Goal: Obtain resource: Obtain resource

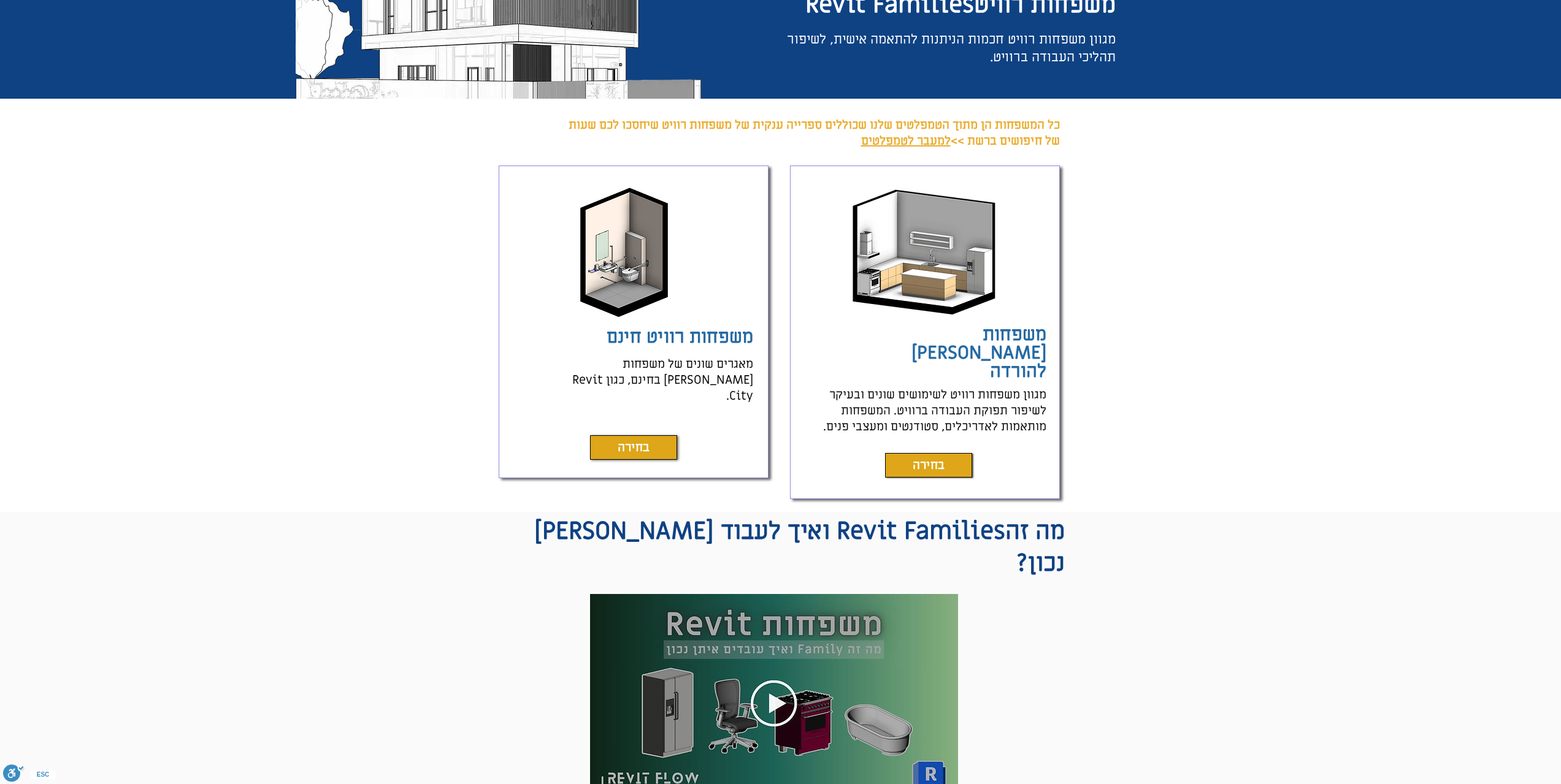
scroll to position [184, 0]
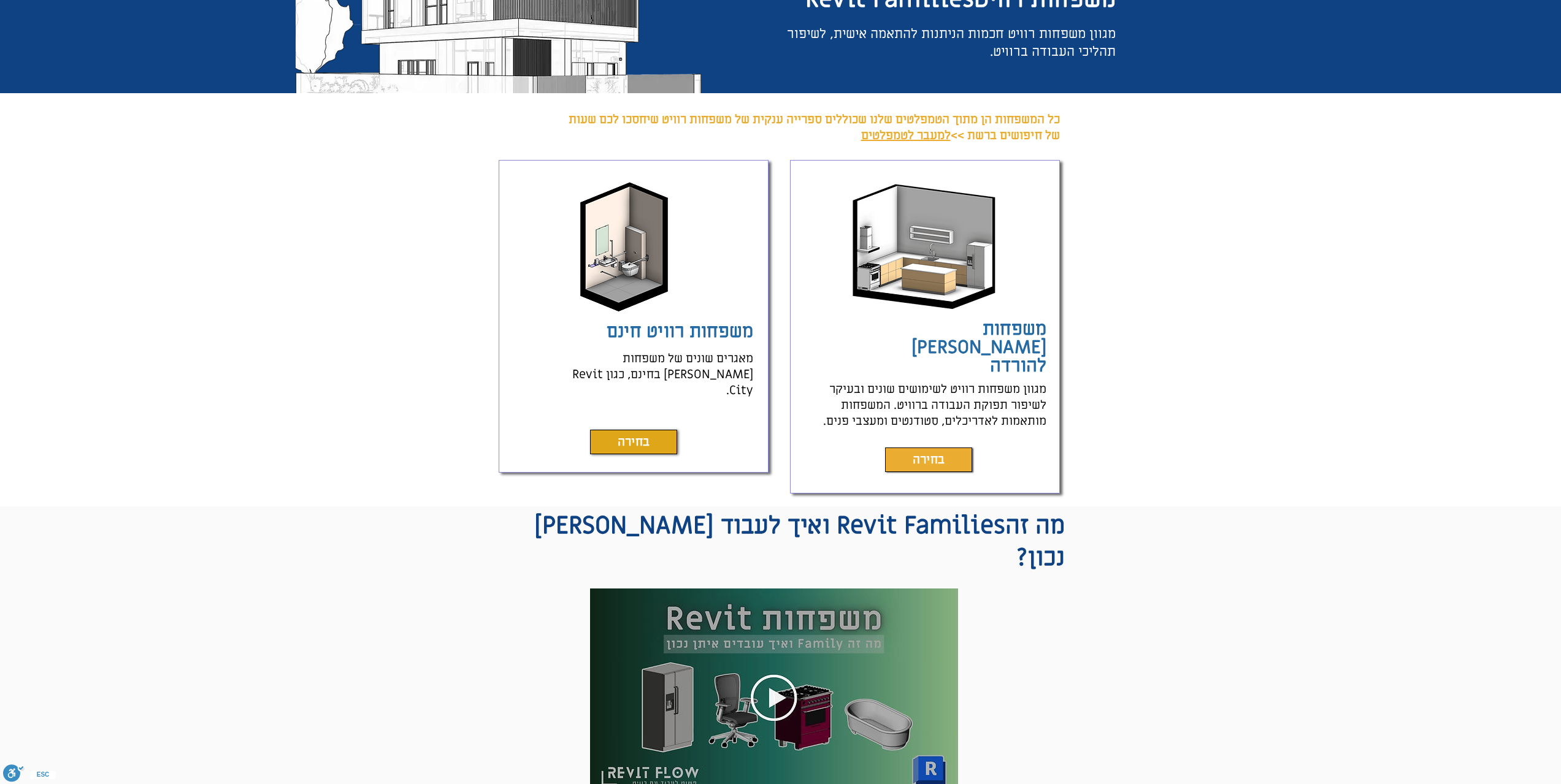
click at [933, 447] on link "בחירה" at bounding box center [929, 460] width 87 height 25
click at [934, 451] on span "בחירה" at bounding box center [929, 459] width 32 height 17
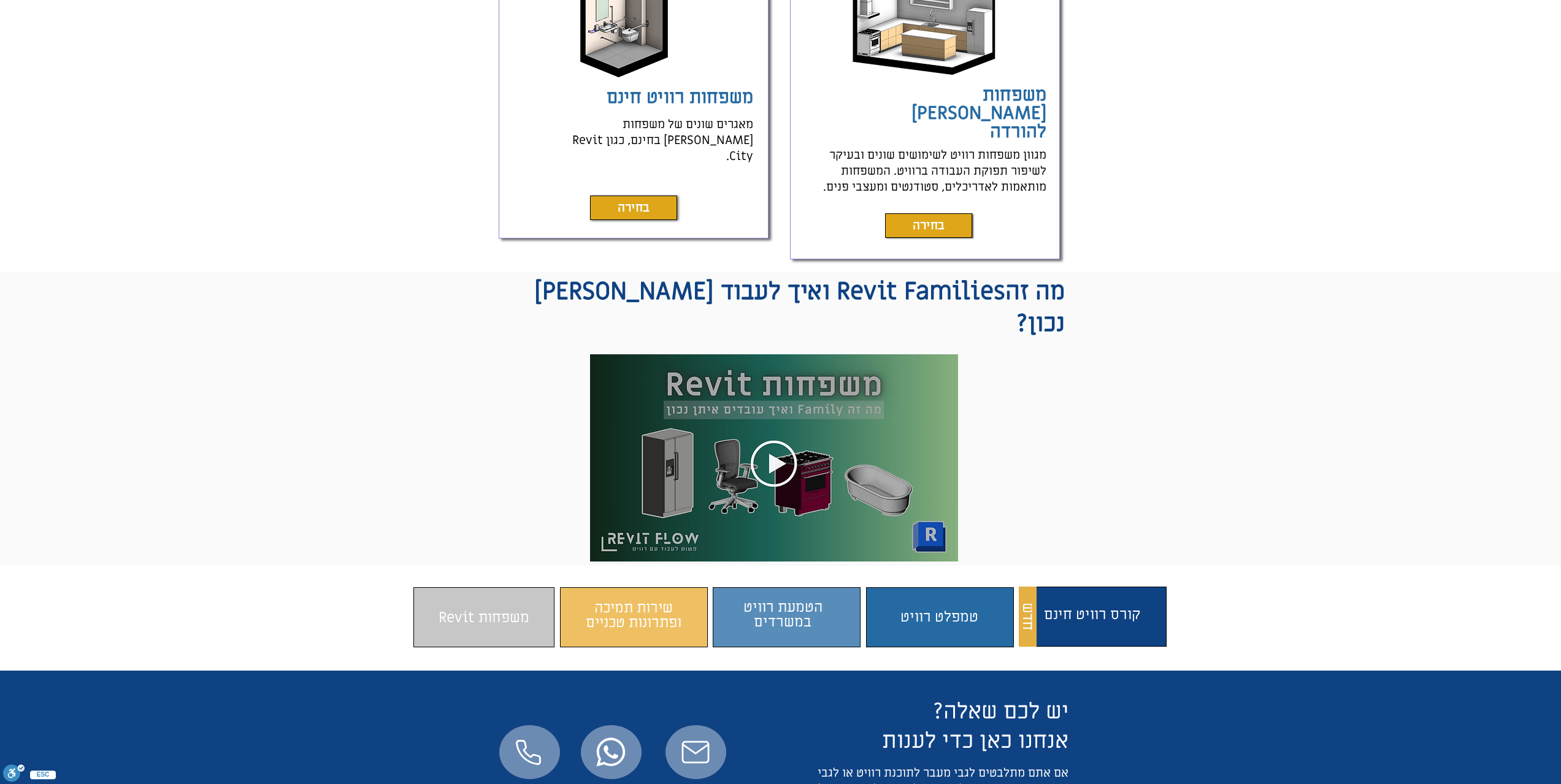
scroll to position [429, 0]
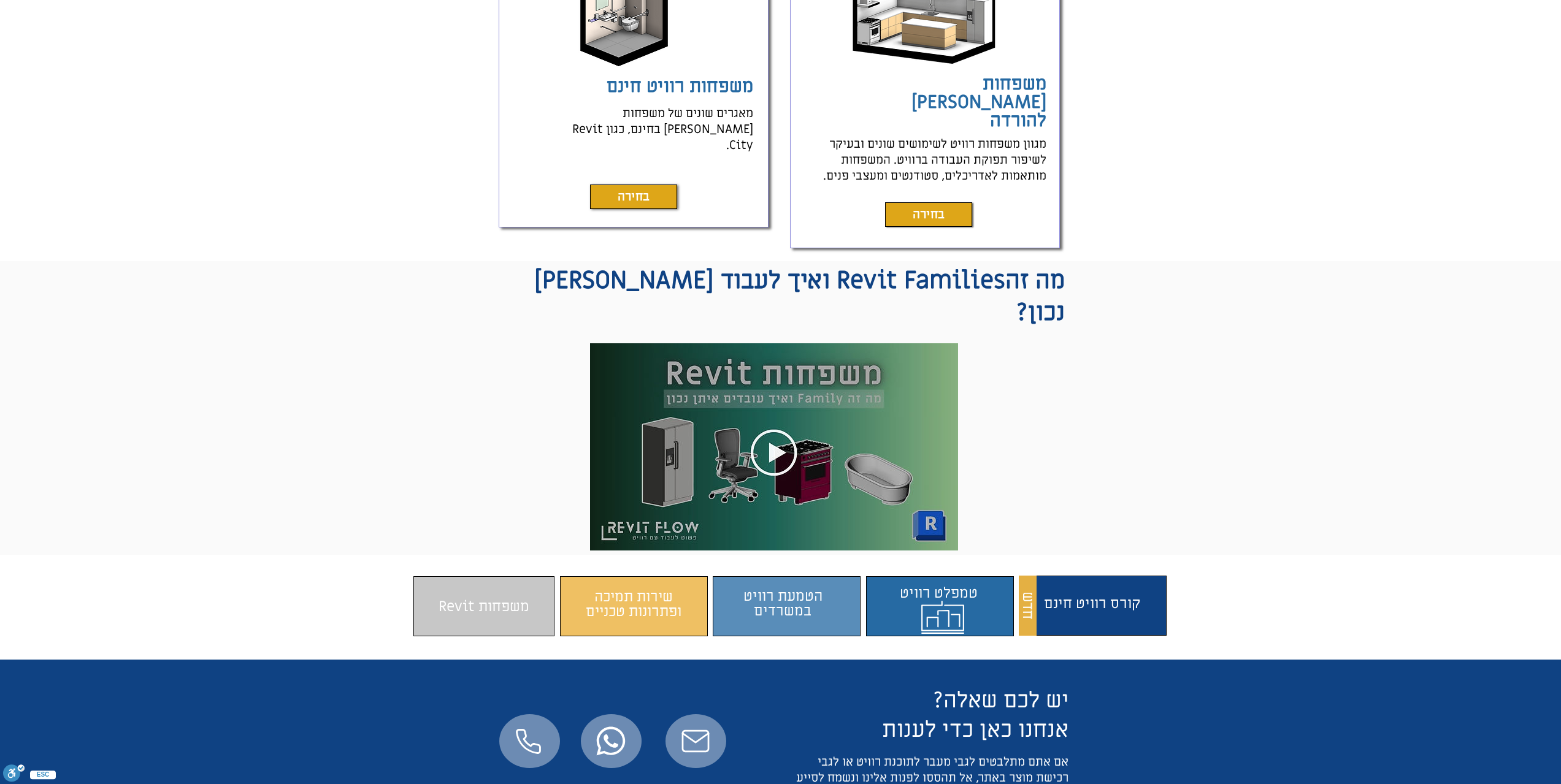
click at [948, 580] on span "התוכן משתנה כשעוברים עם העכבר" at bounding box center [943, 604] width 141 height 48
click at [915, 580] on span "התוכן משתנה כשעוברים עם העכבר" at bounding box center [943, 604] width 141 height 48
click at [955, 580] on span "התוכן משתנה כשעוברים עם העכבר" at bounding box center [943, 604] width 141 height 48
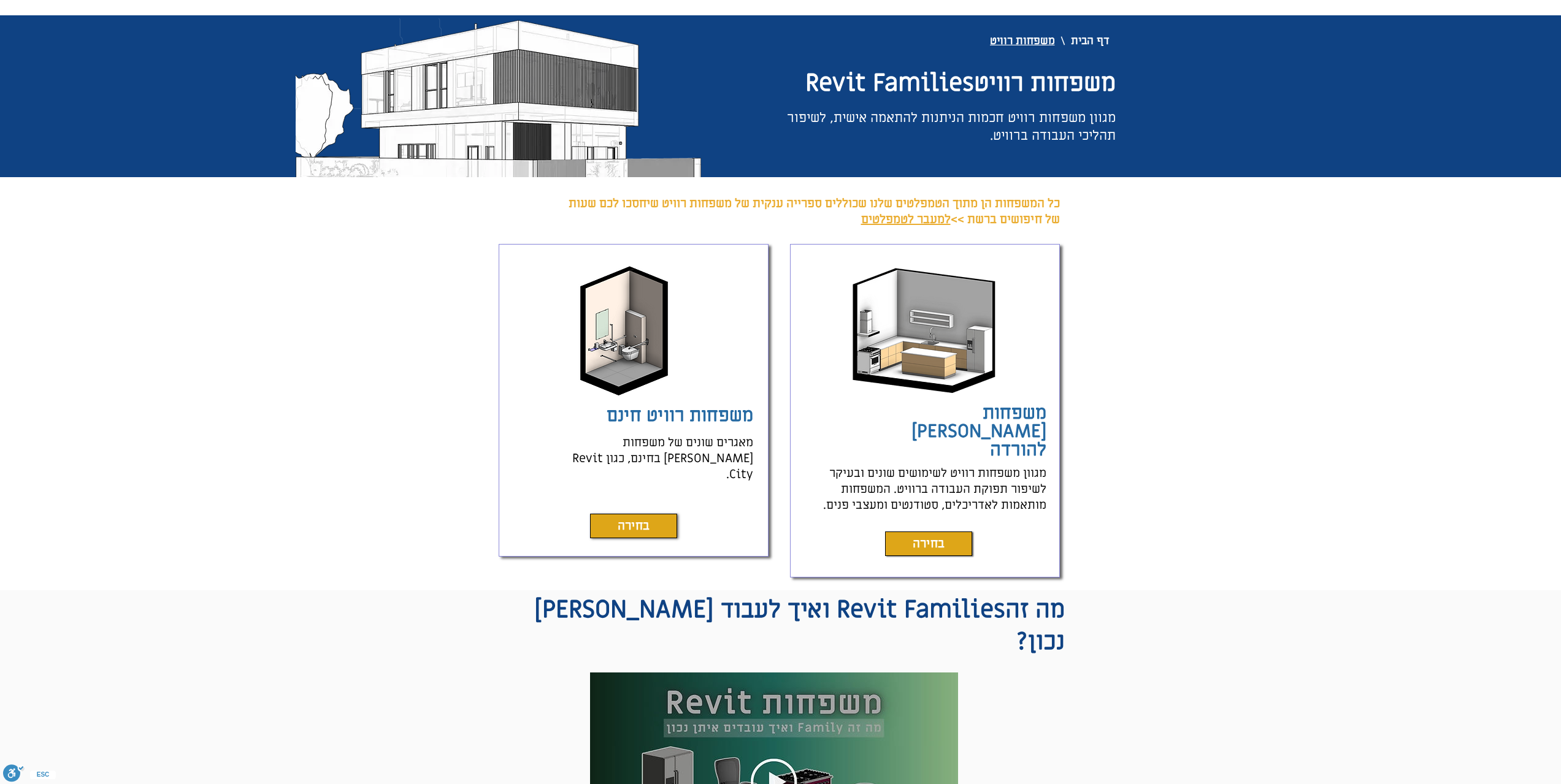
scroll to position [0, 0]
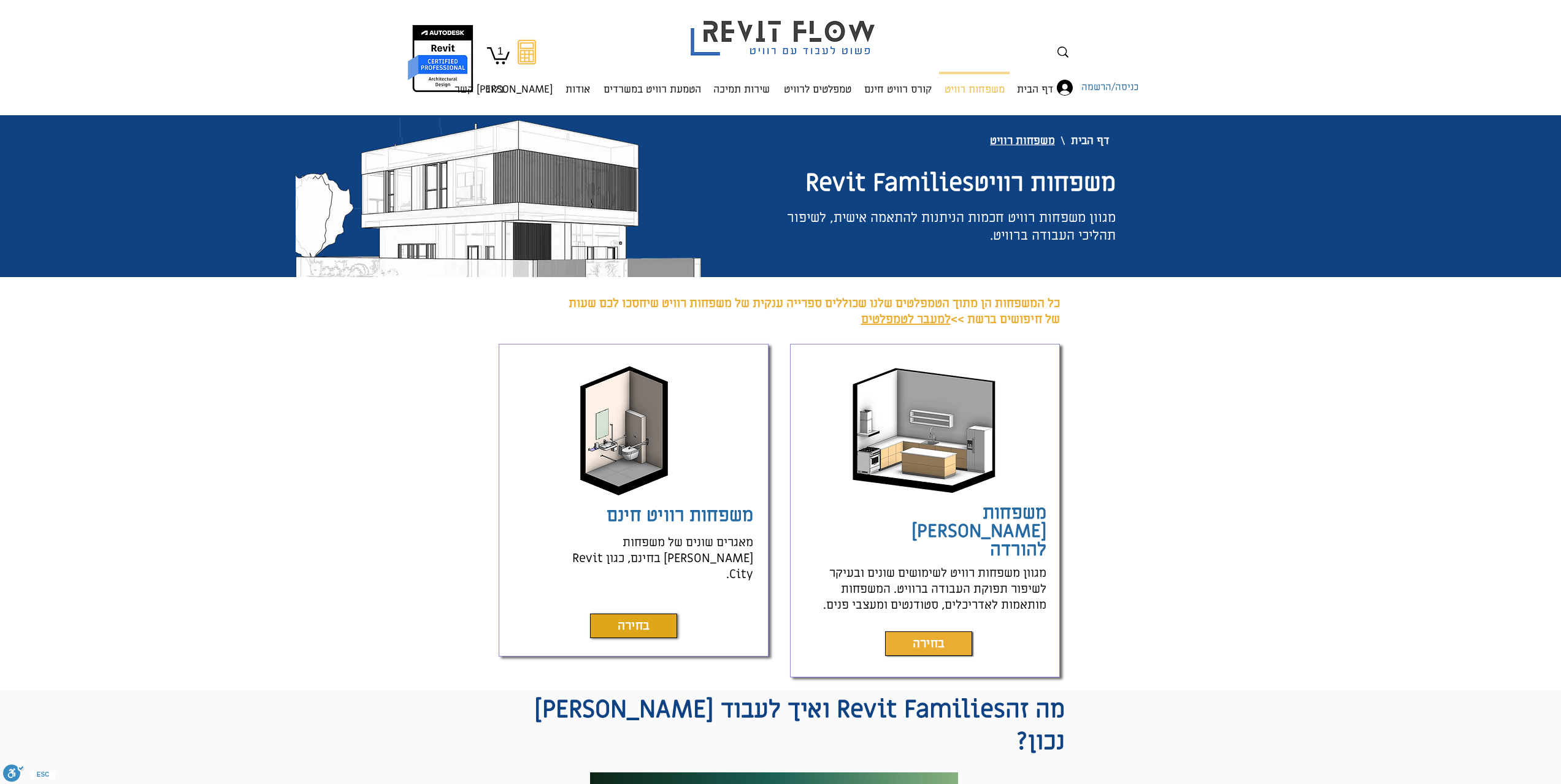
click at [954, 632] on link "בחירה" at bounding box center [929, 644] width 87 height 25
click at [636, 617] on span "בחירה" at bounding box center [634, 625] width 32 height 17
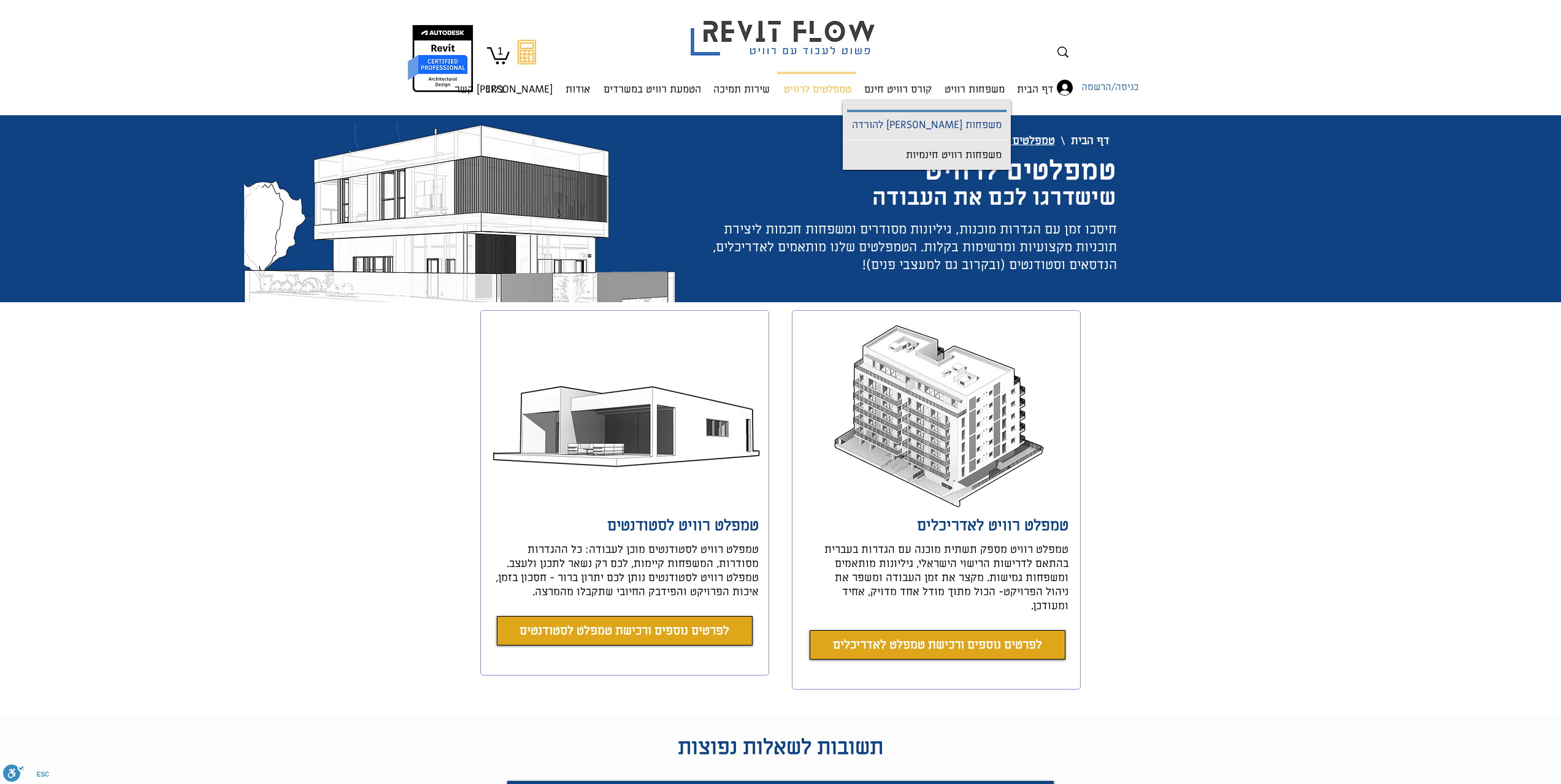
click at [960, 126] on p "משפחות [PERSON_NAME] להורדה" at bounding box center [927, 126] width 160 height 27
click at [499, 58] on icon "1" at bounding box center [498, 54] width 23 height 19
click at [501, 50] on text "1" at bounding box center [500, 50] width 5 height 12
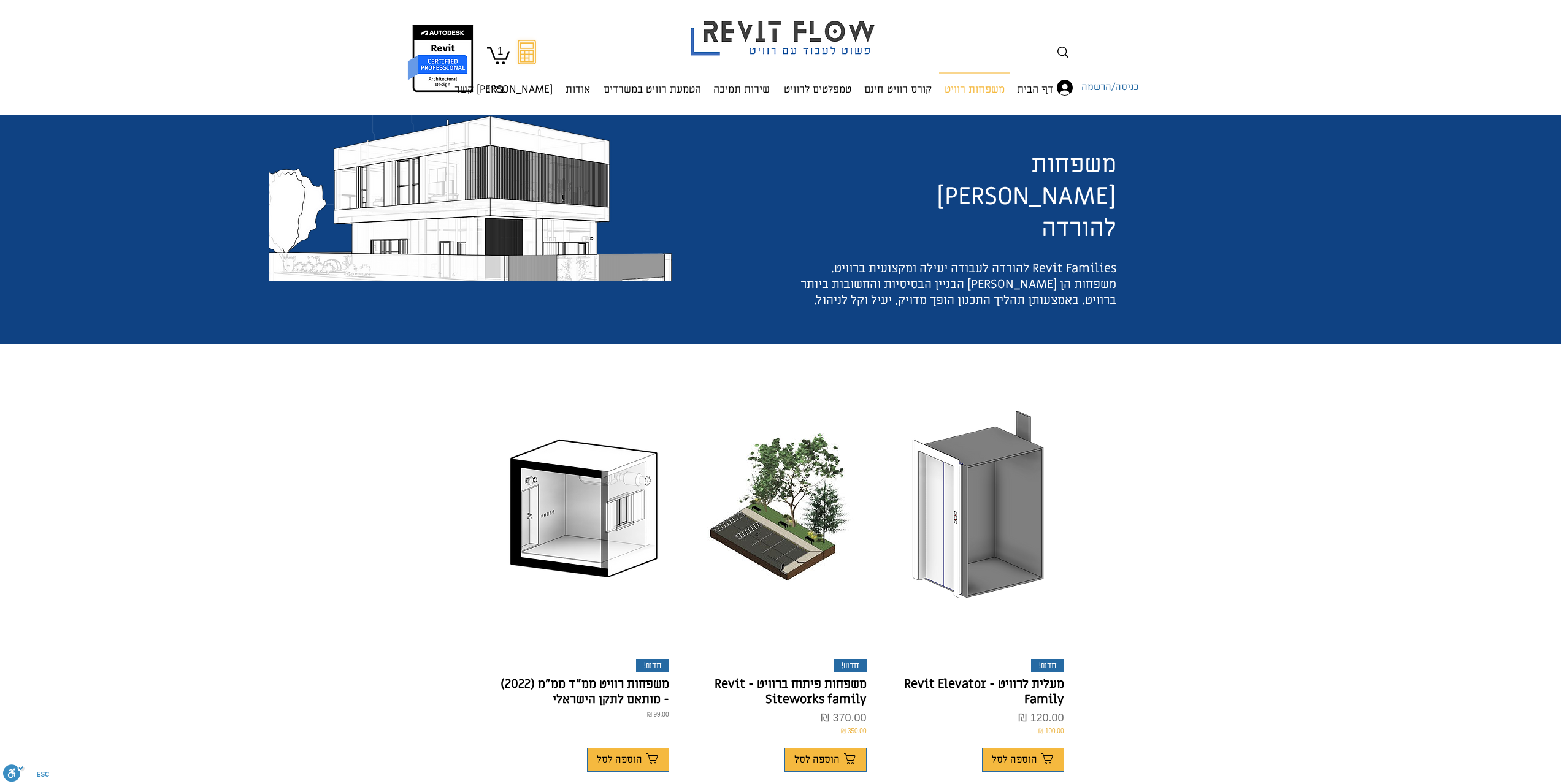
click at [496, 58] on icon "1" at bounding box center [498, 54] width 23 height 19
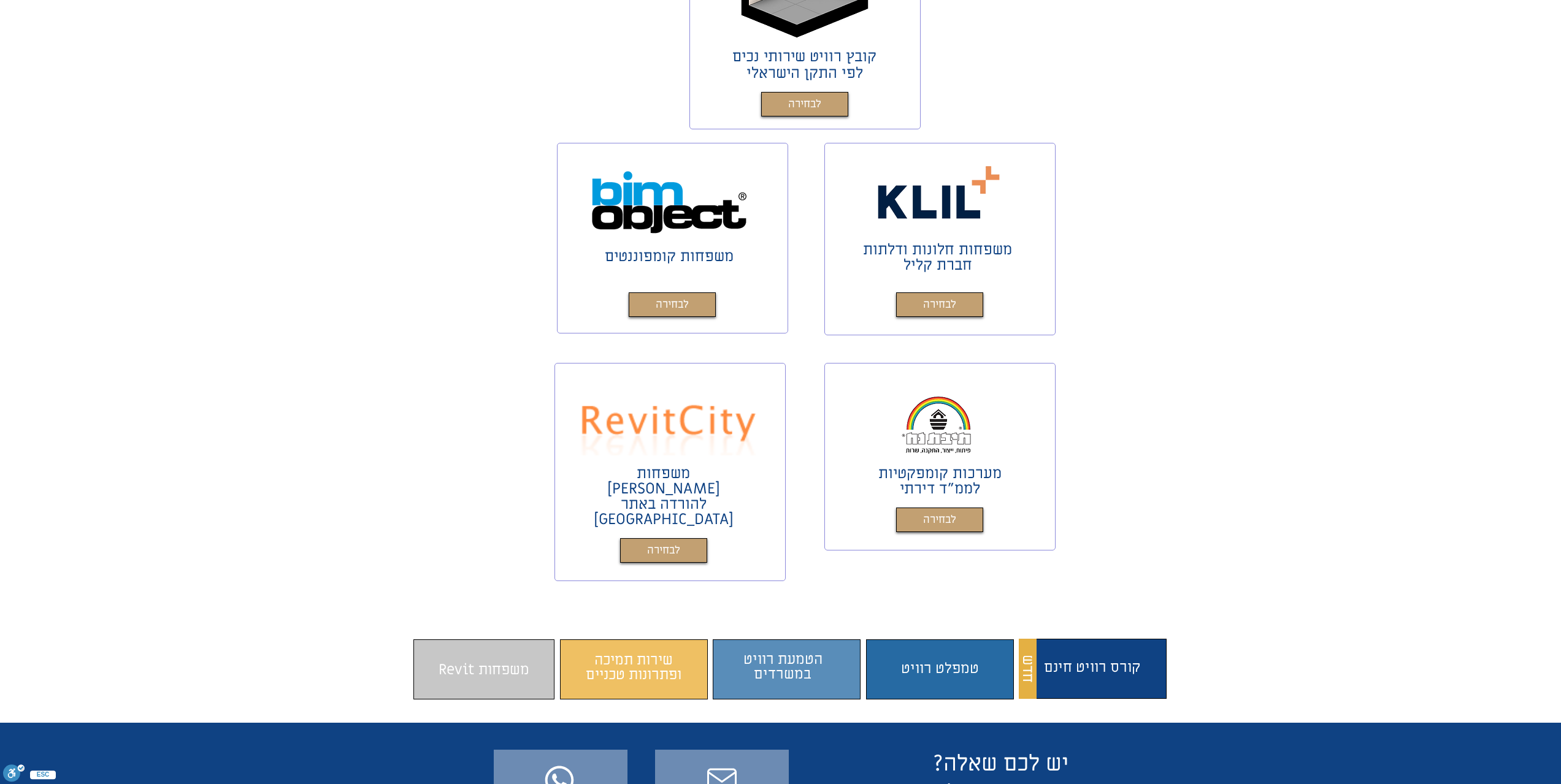
scroll to position [491, 0]
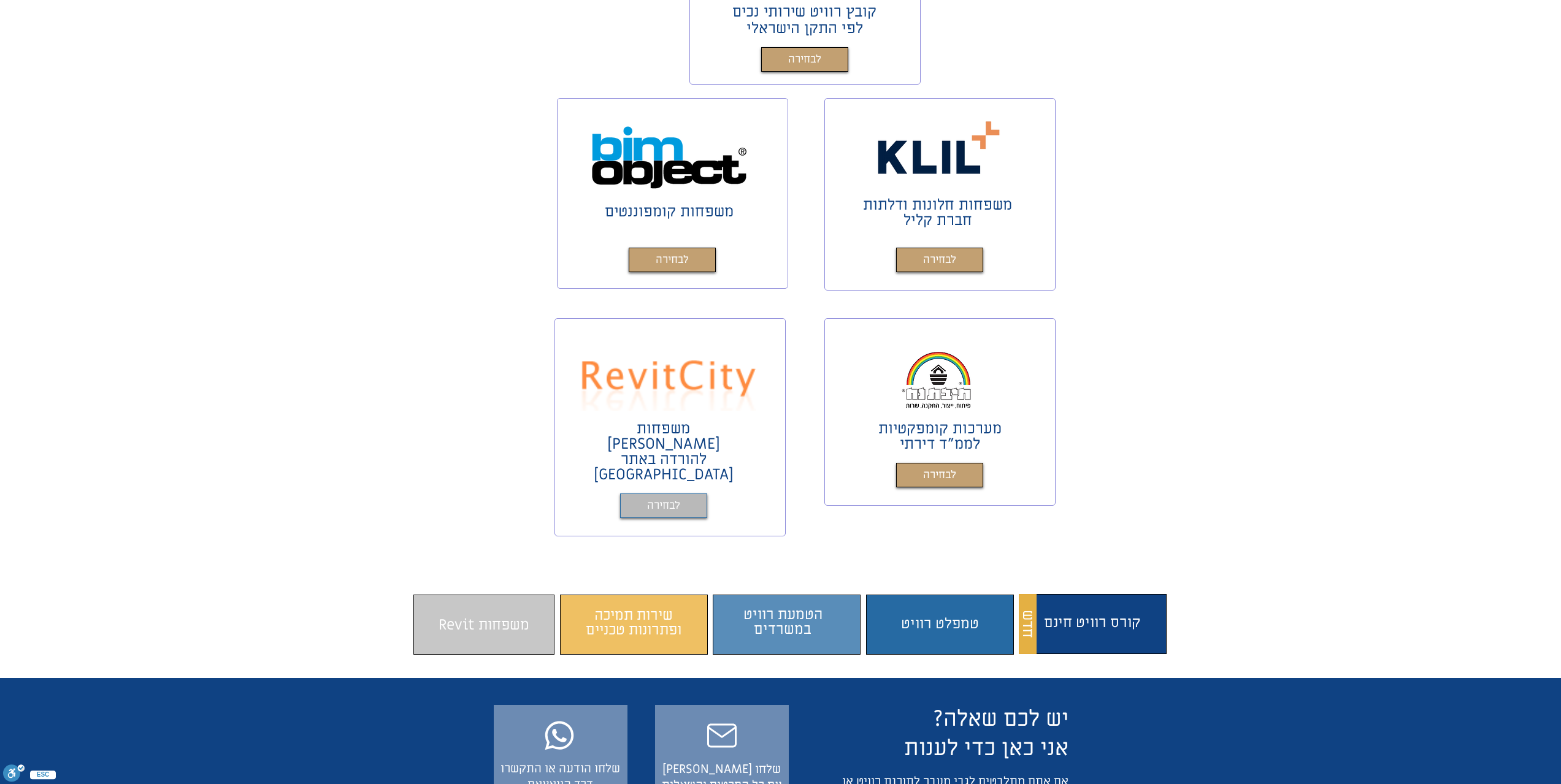
click at [672, 497] on span "לבחירה" at bounding box center [663, 506] width 33 height 18
